Goal: Transaction & Acquisition: Subscribe to service/newsletter

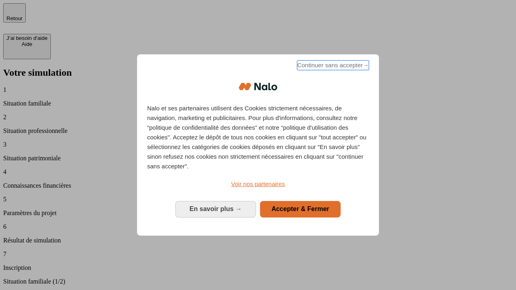
click at [332, 66] on span "Continuer sans accepter →" at bounding box center [333, 65] width 72 height 10
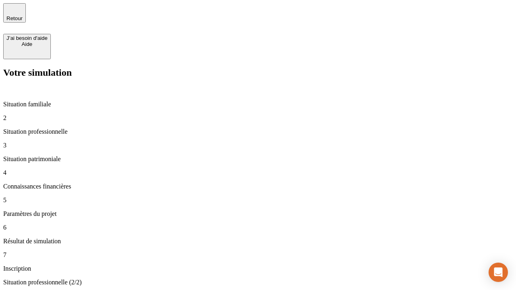
type input "30 000"
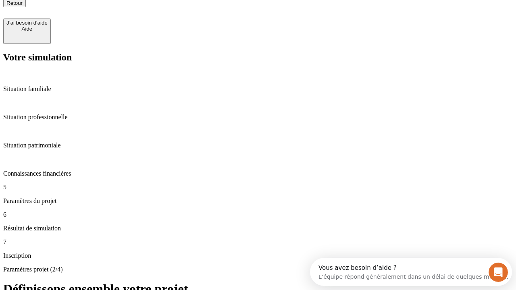
type input "25"
type input "1 000"
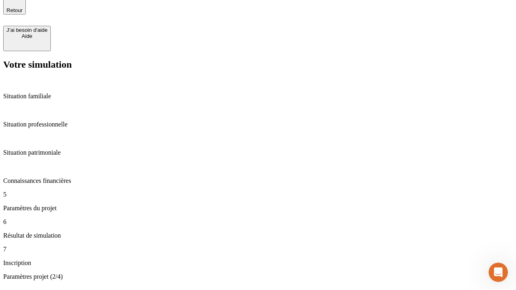
type input "640"
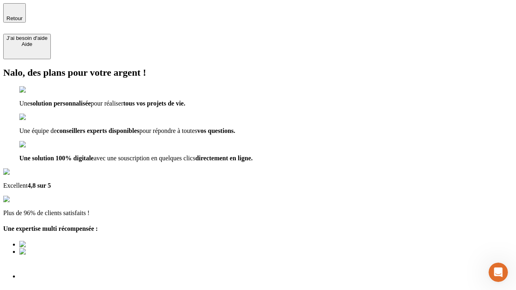
type input "[EMAIL_ADDRESS][PERSON_NAME][DOMAIN_NAME]"
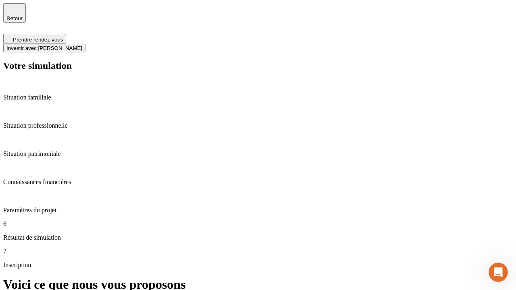
click at [82, 45] on span "Investir avec [PERSON_NAME]" at bounding box center [44, 48] width 76 height 6
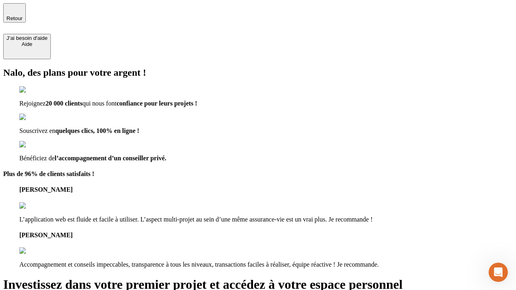
type input "[EMAIL_ADDRESS][PERSON_NAME][DOMAIN_NAME]"
